Goal: Transaction & Acquisition: Purchase product/service

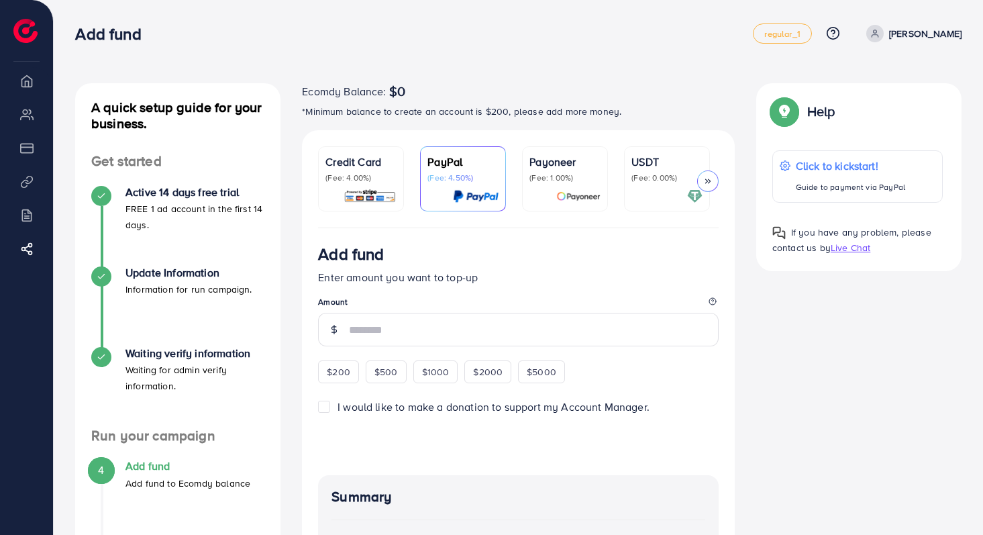
click at [654, 176] on p "(Fee: 0.00%)" at bounding box center [666, 177] width 71 height 11
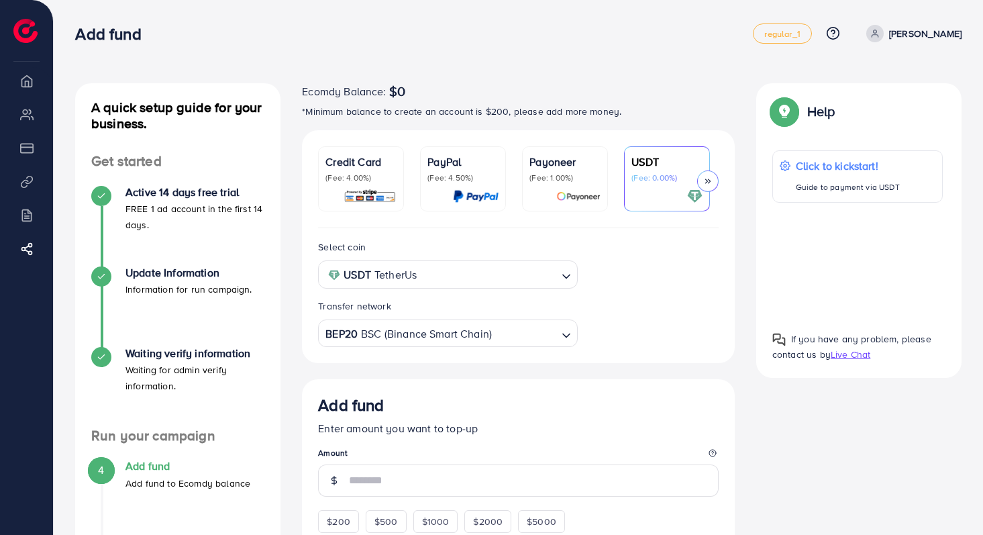
click at [705, 181] on icon at bounding box center [707, 180] width 9 height 9
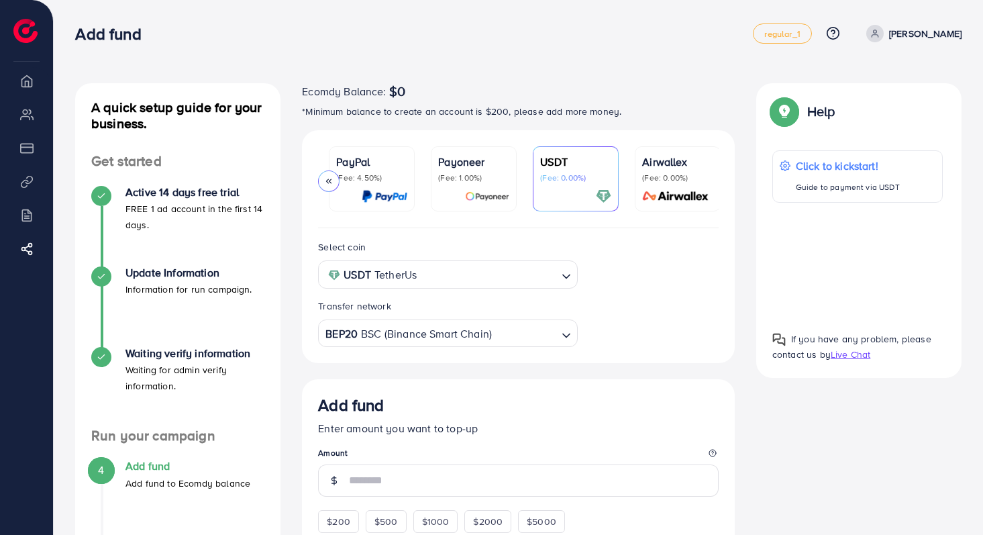
scroll to position [0, 93]
click at [705, 181] on p "(Fee: 0.00%)" at bounding box center [675, 177] width 71 height 11
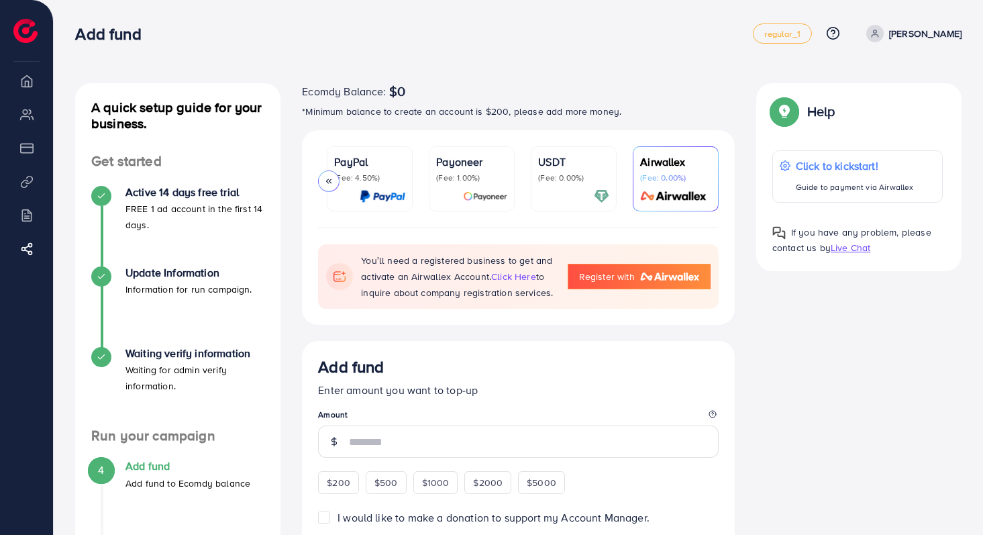
click at [574, 183] on p "(Fee: 0.00%)" at bounding box center [573, 177] width 71 height 11
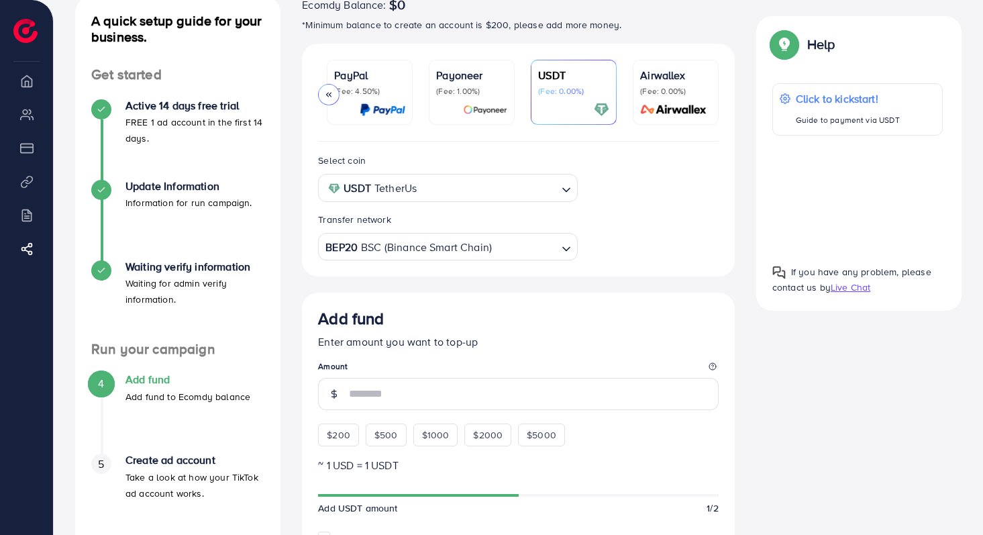
scroll to position [210, 0]
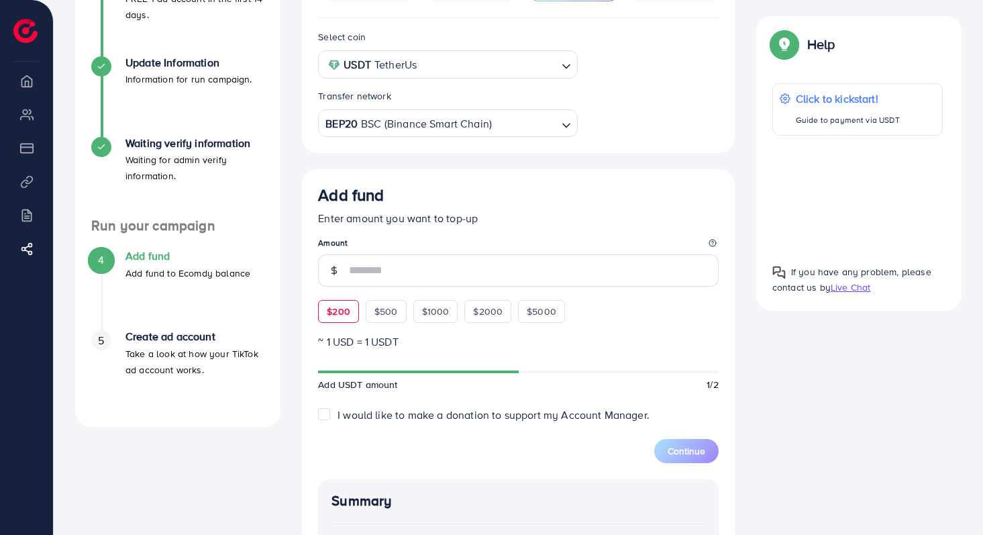
click at [336, 309] on span "$200" at bounding box center [338, 311] width 23 height 13
type input "***"
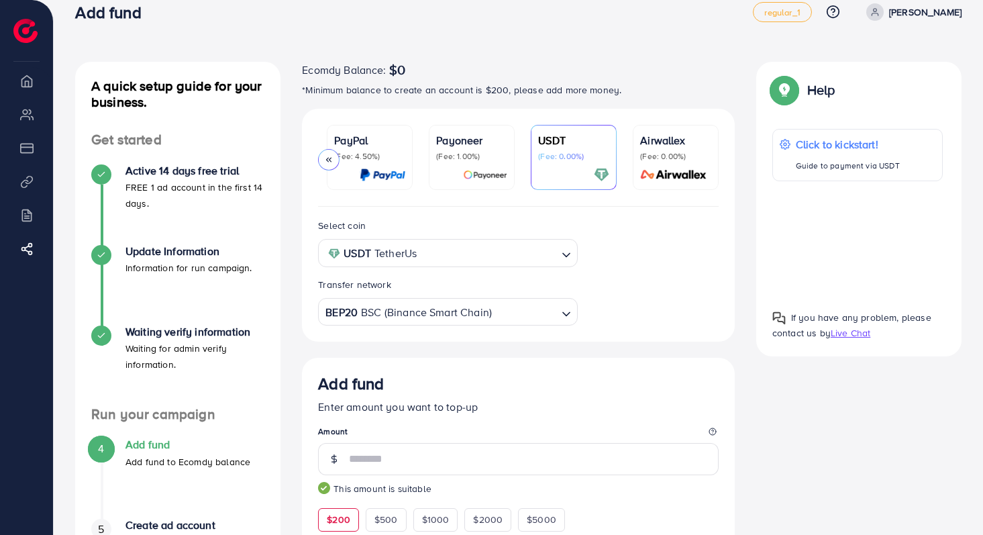
scroll to position [0, 0]
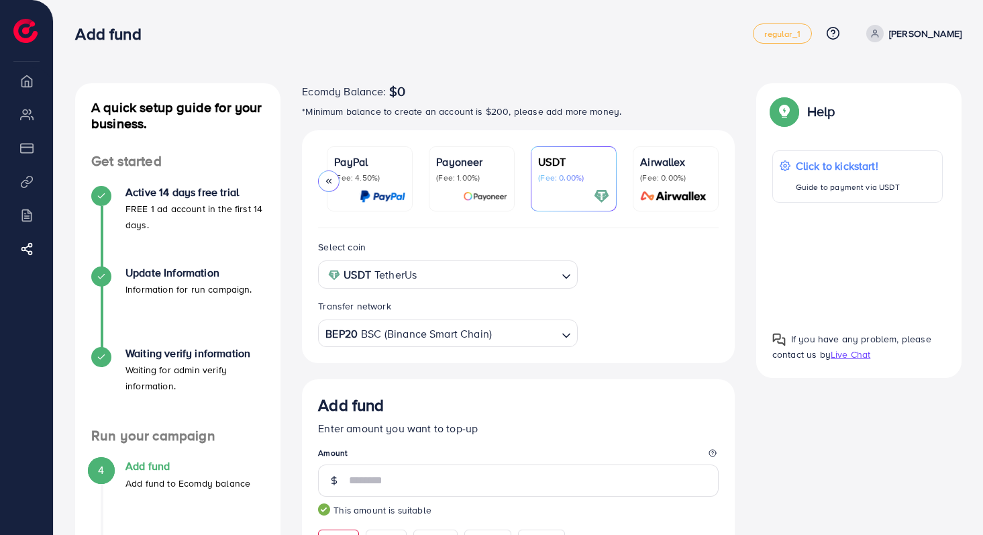
click at [25, 117] on li "My ad accounts" at bounding box center [26, 114] width 53 height 27
click at [669, 406] on div "Add fund" at bounding box center [518, 407] width 401 height 25
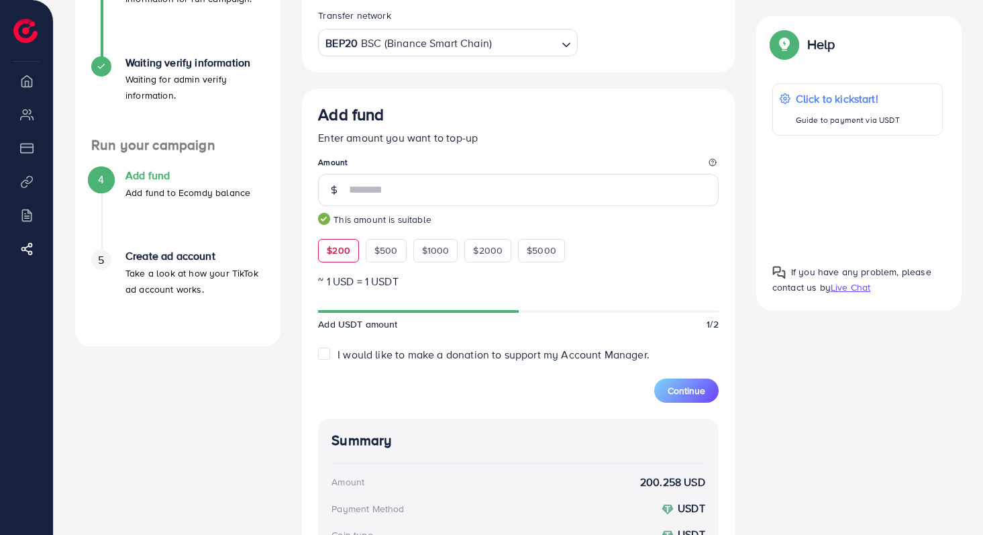
scroll to position [378, 0]
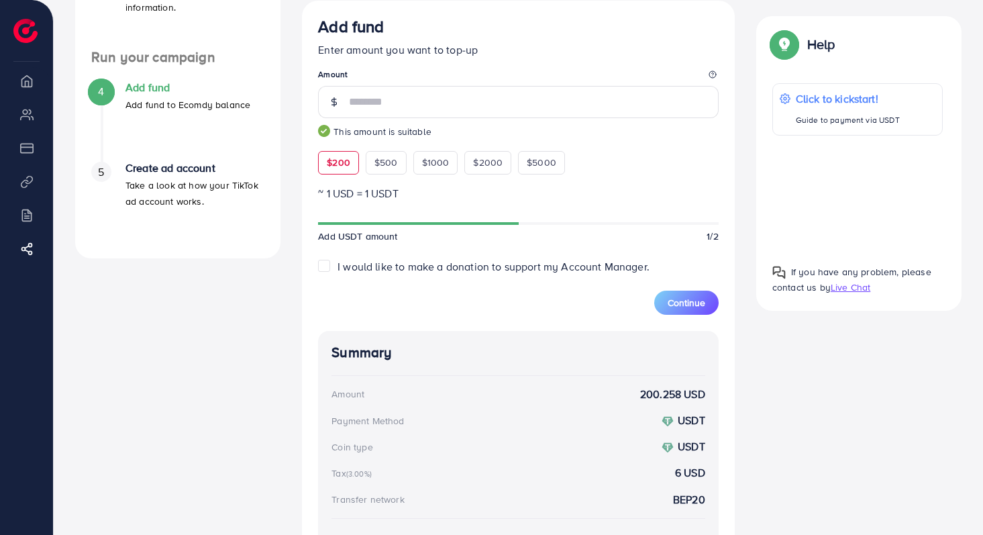
click at [466, 274] on label "I would like to make a donation to support my Account Manager." at bounding box center [494, 266] width 312 height 15
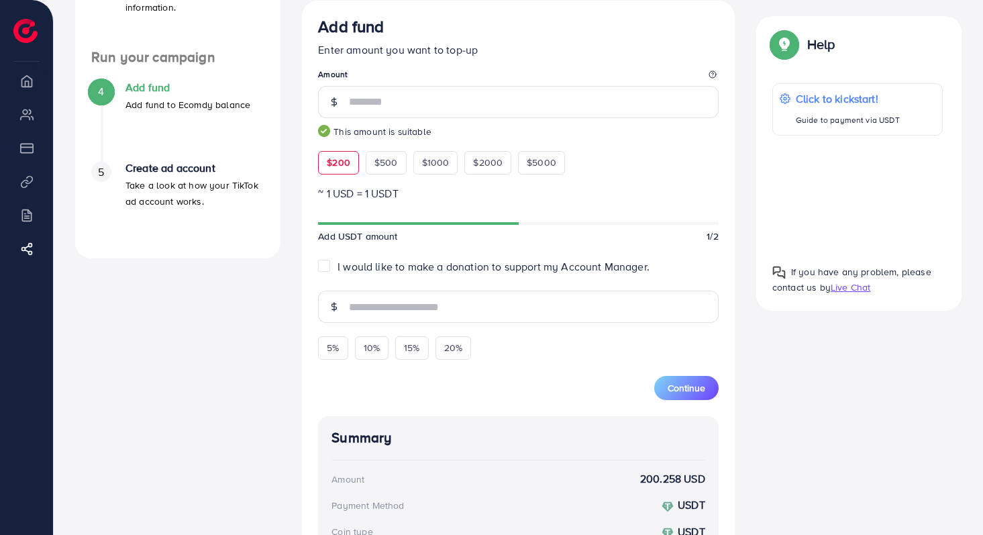
click at [466, 274] on span "I would like to make a donation to support my Account Manager." at bounding box center [494, 266] width 312 height 15
type input "*"
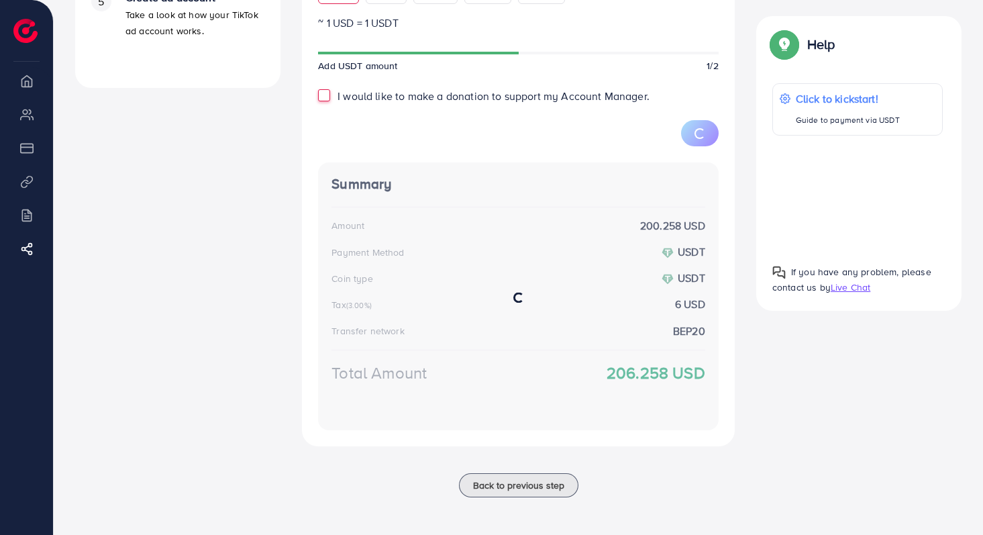
scroll to position [550, 0]
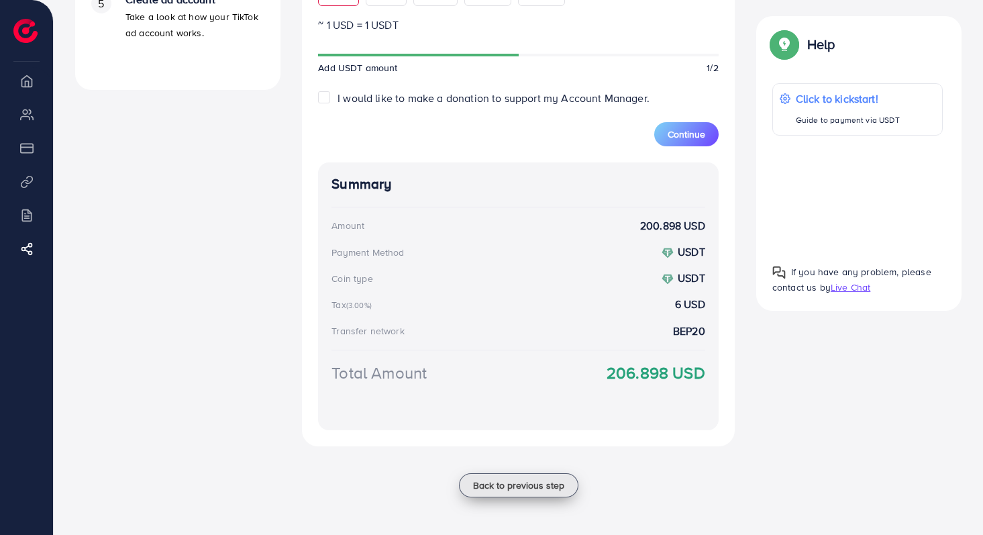
click at [503, 488] on span "Back to previous step" at bounding box center [518, 484] width 91 height 13
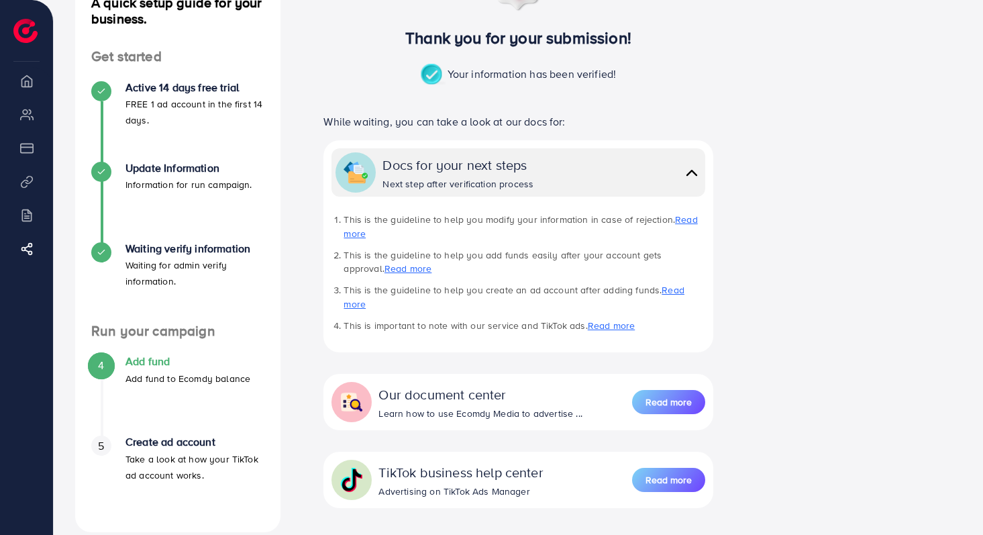
scroll to position [157, 0]
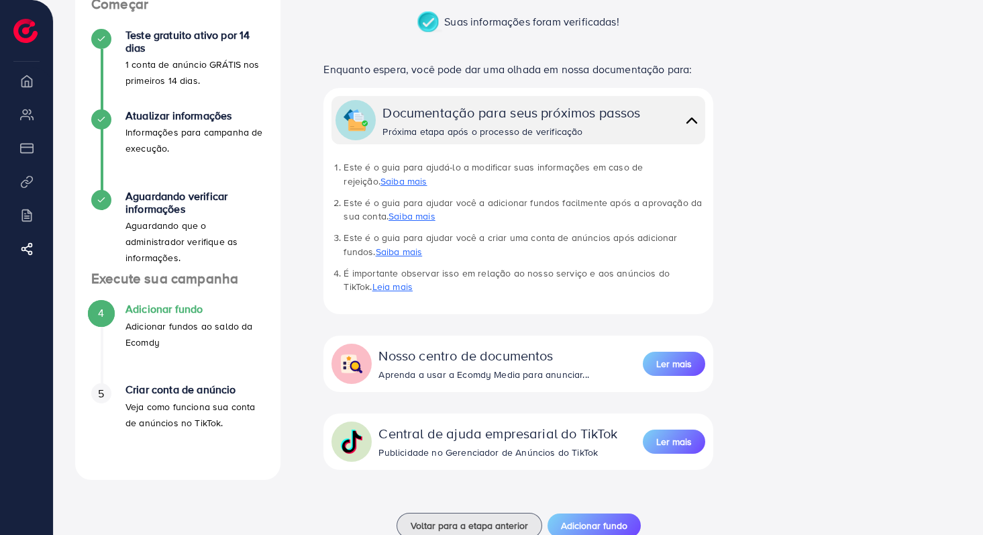
click at [197, 403] on font "Veja como funciona sua conta de anúncios no TikTok." at bounding box center [190, 415] width 130 height 30
click at [185, 391] on font "Criar conta de anúncio" at bounding box center [180, 389] width 111 height 15
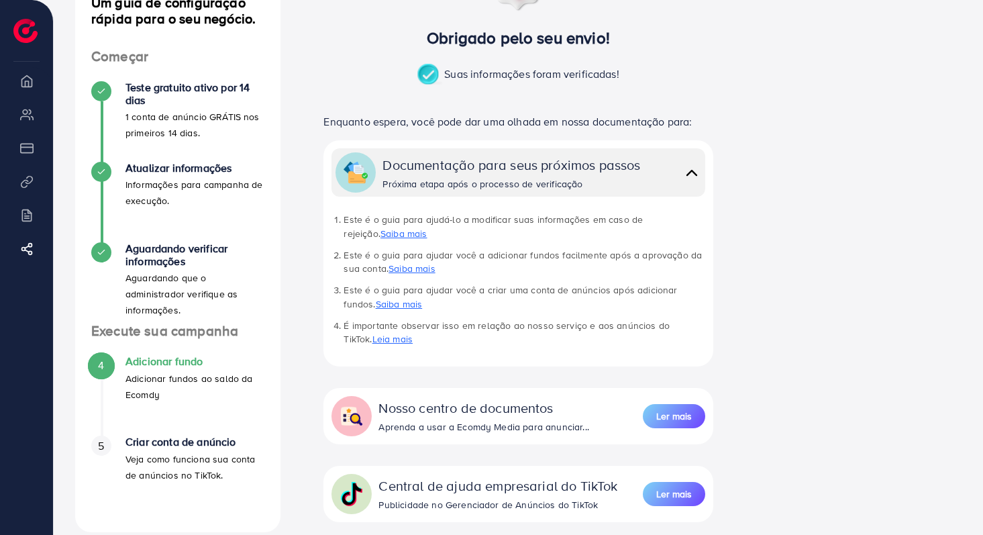
scroll to position [107, 0]
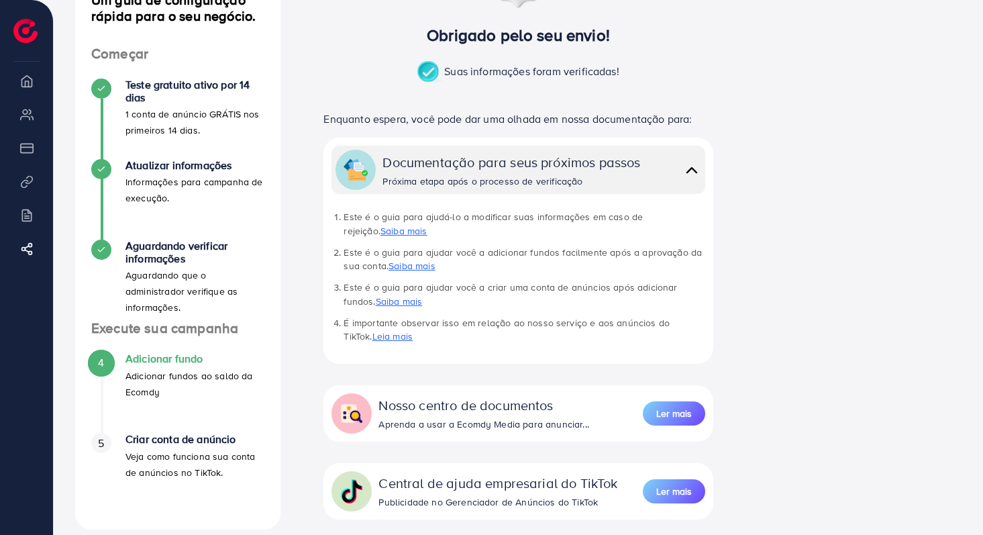
click at [376, 299] on font "Saiba mais" at bounding box center [399, 301] width 47 height 13
